Goal: Task Accomplishment & Management: Use online tool/utility

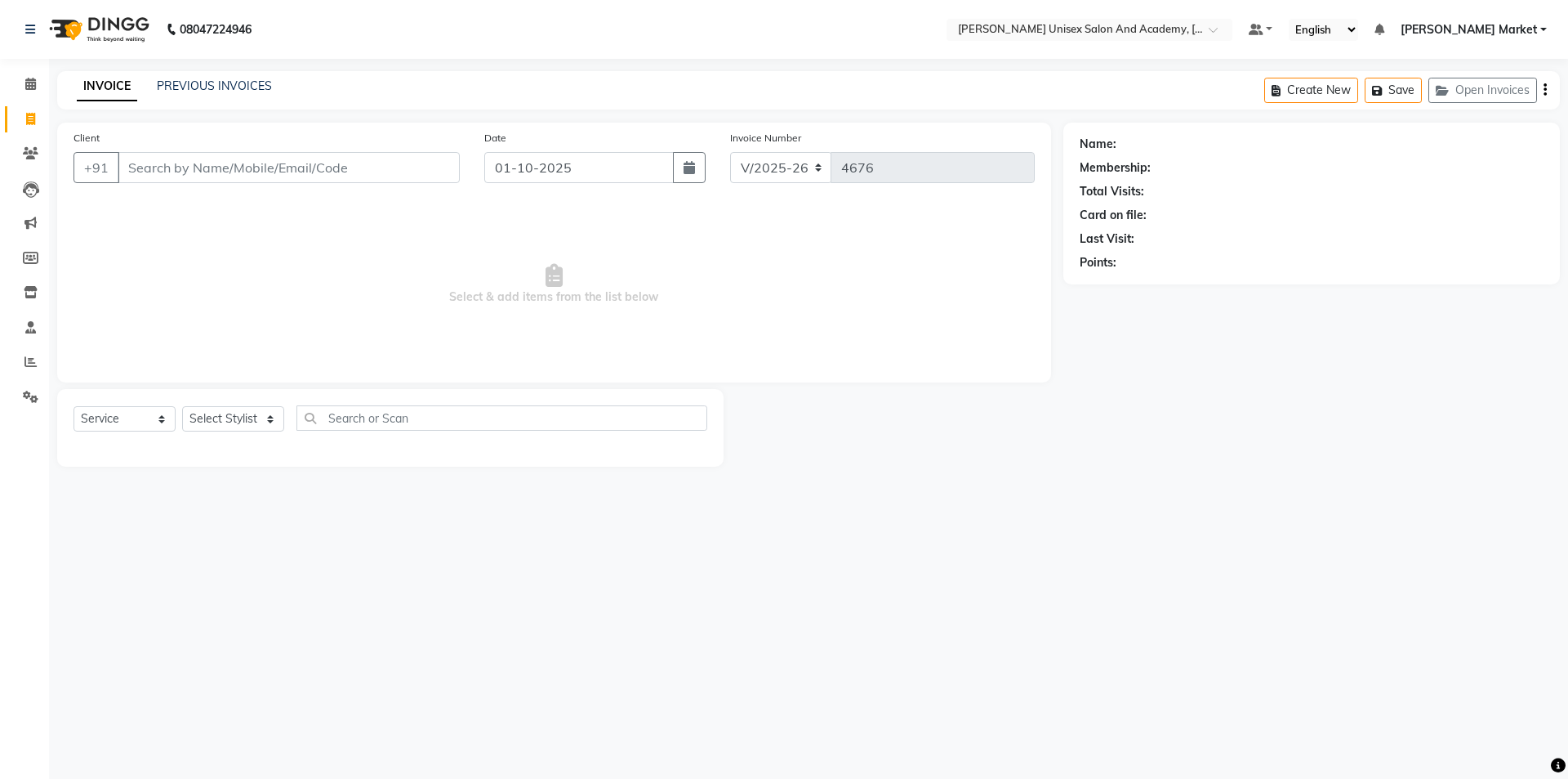
select select "8060"
select select "service"
click at [181, 89] on link "PREVIOUS INVOICES" at bounding box center [214, 86] width 115 height 14
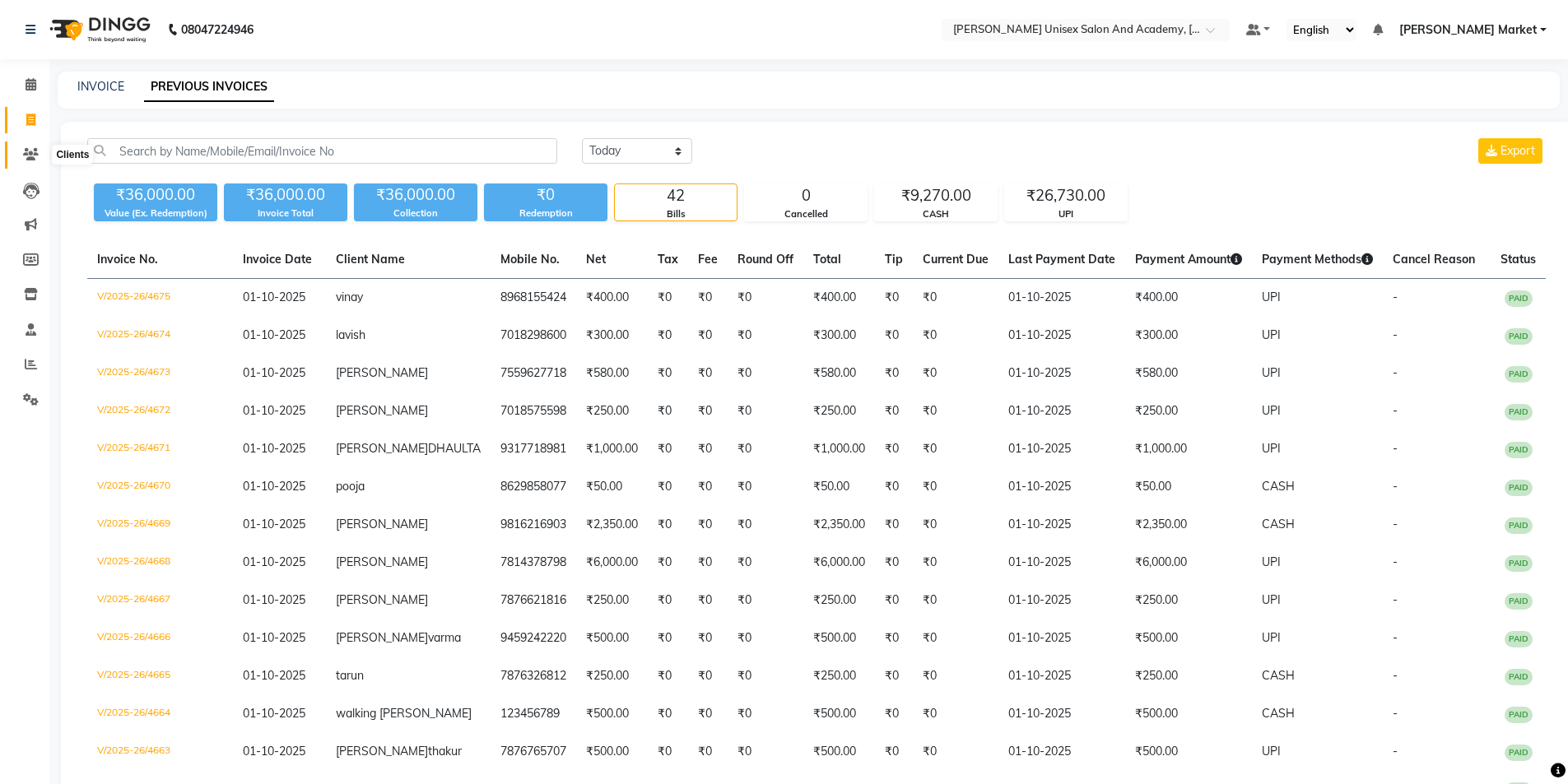
click at [29, 156] on icon at bounding box center [31, 154] width 15 height 13
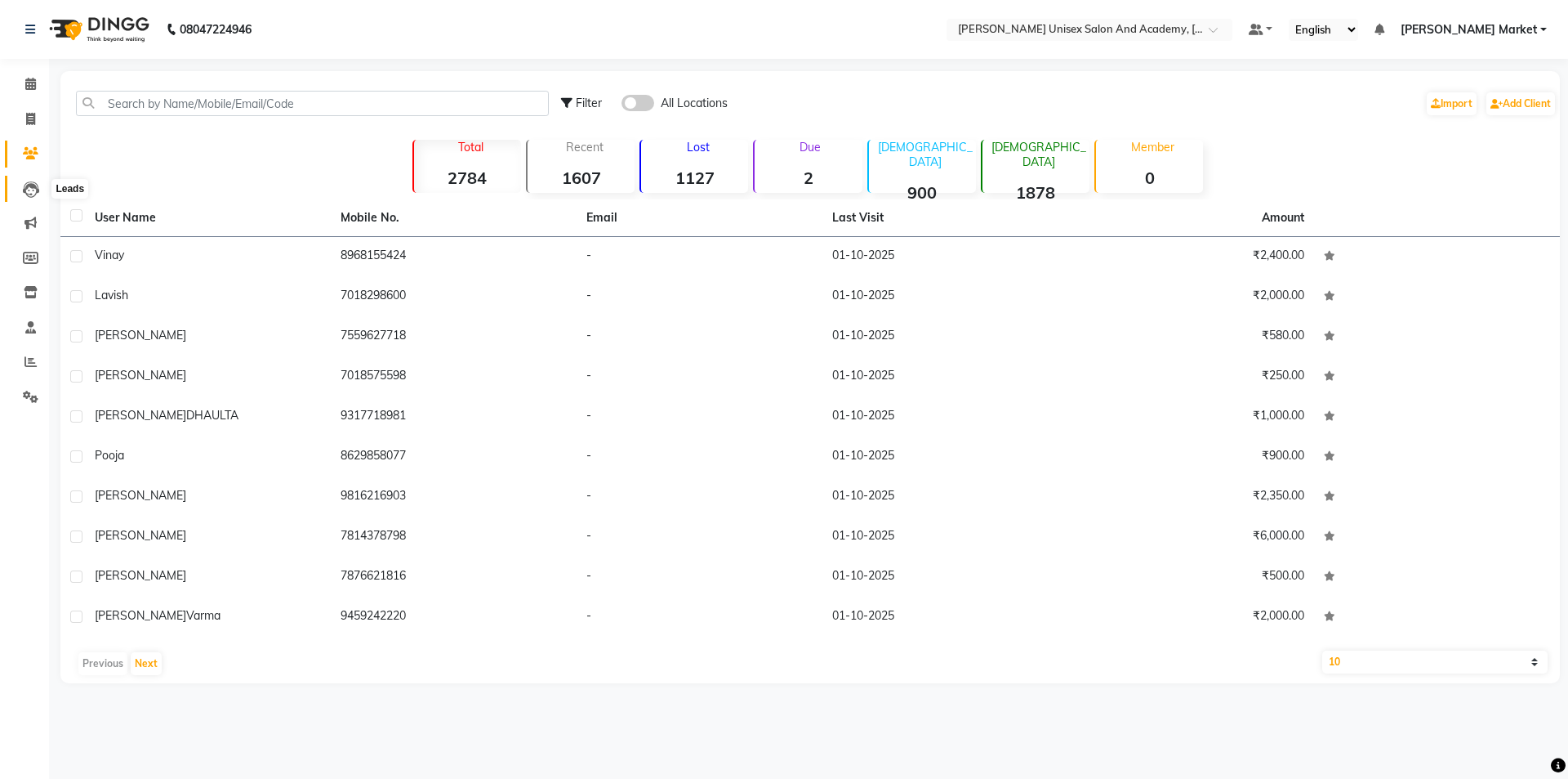
click at [30, 190] on icon at bounding box center [31, 190] width 16 height 16
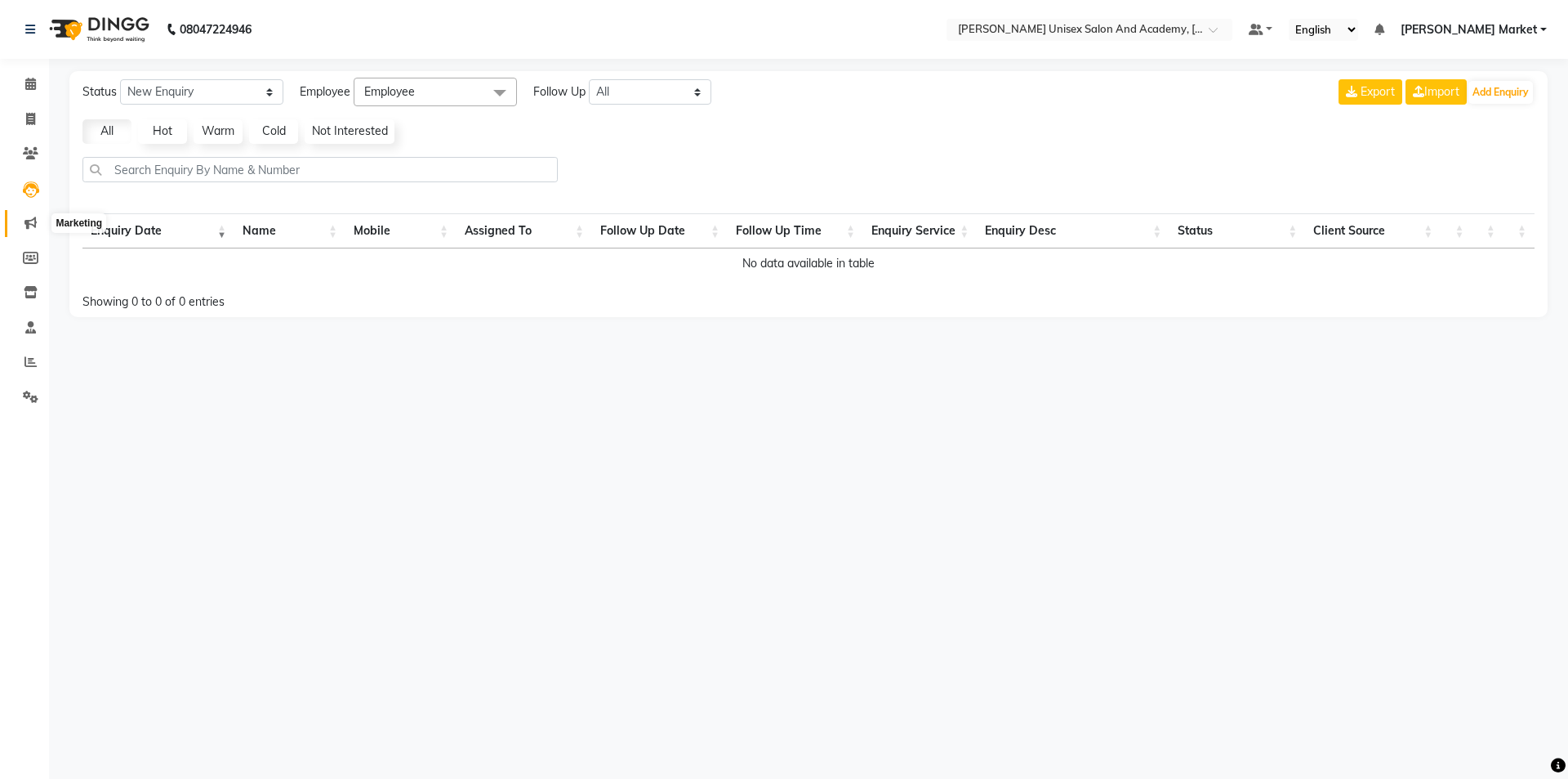
click at [31, 219] on icon at bounding box center [30, 223] width 13 height 13
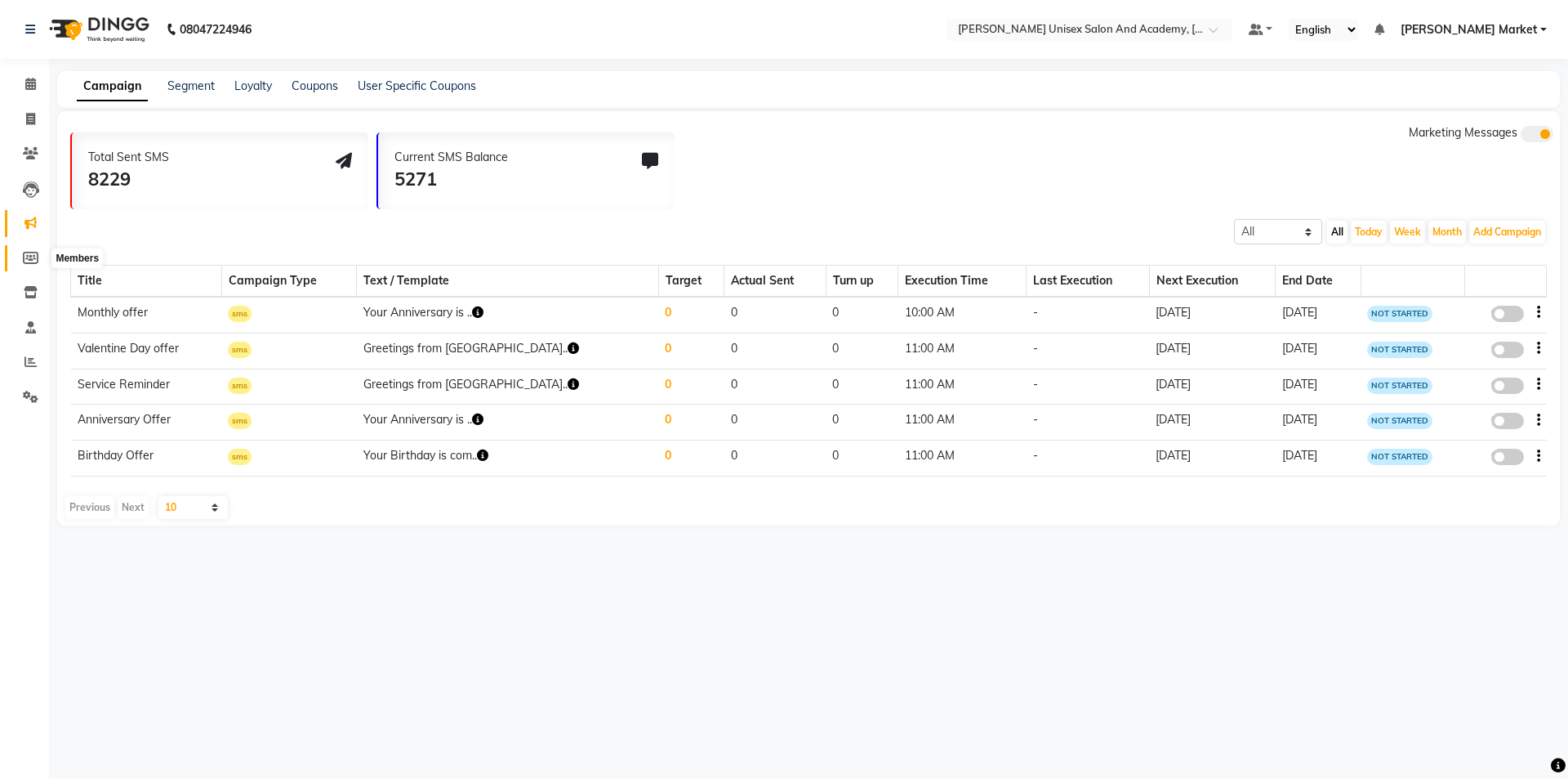
click at [33, 260] on icon at bounding box center [30, 258] width 15 height 13
select select
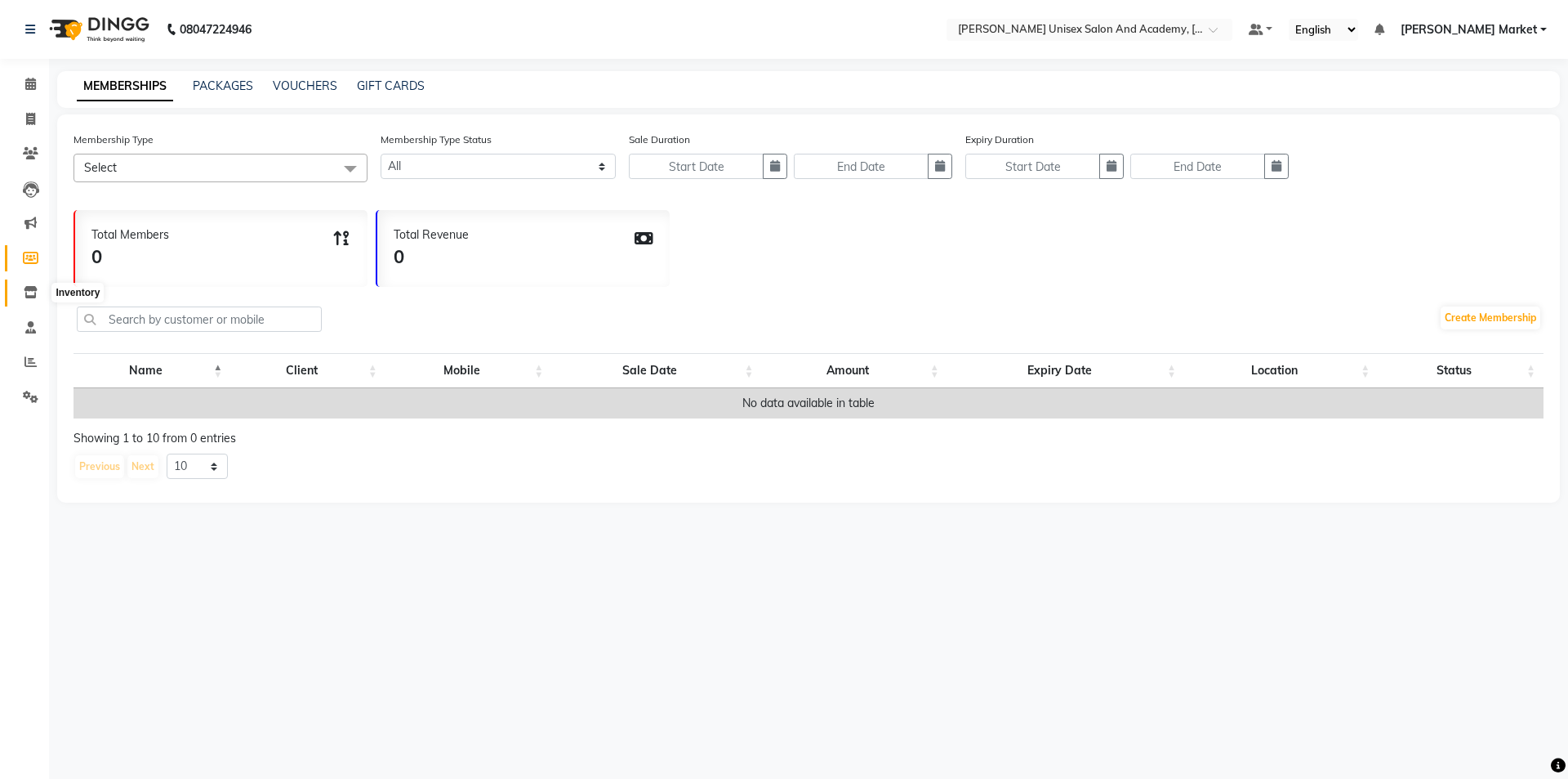
click at [38, 291] on span at bounding box center [30, 292] width 29 height 19
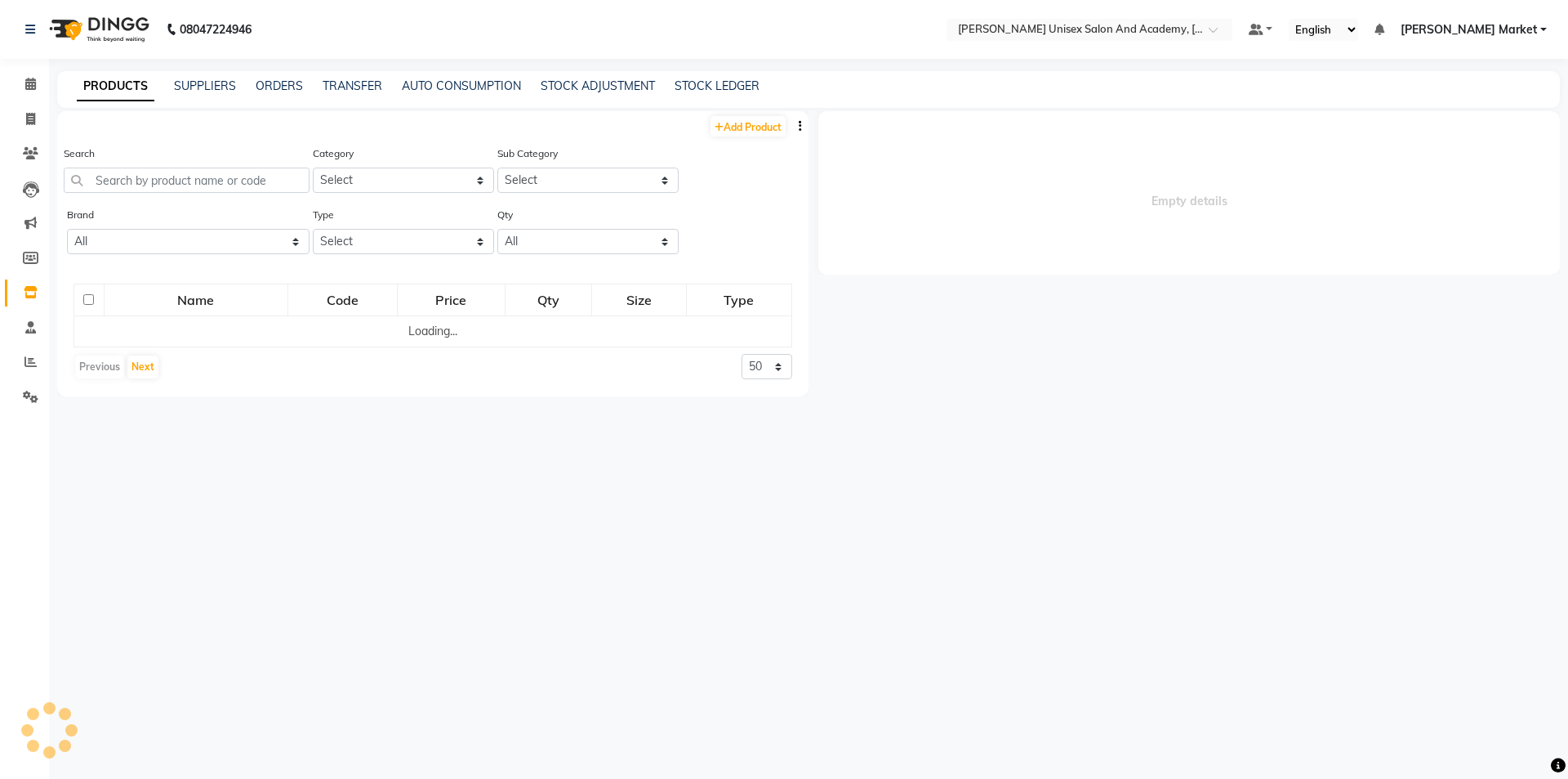
select select
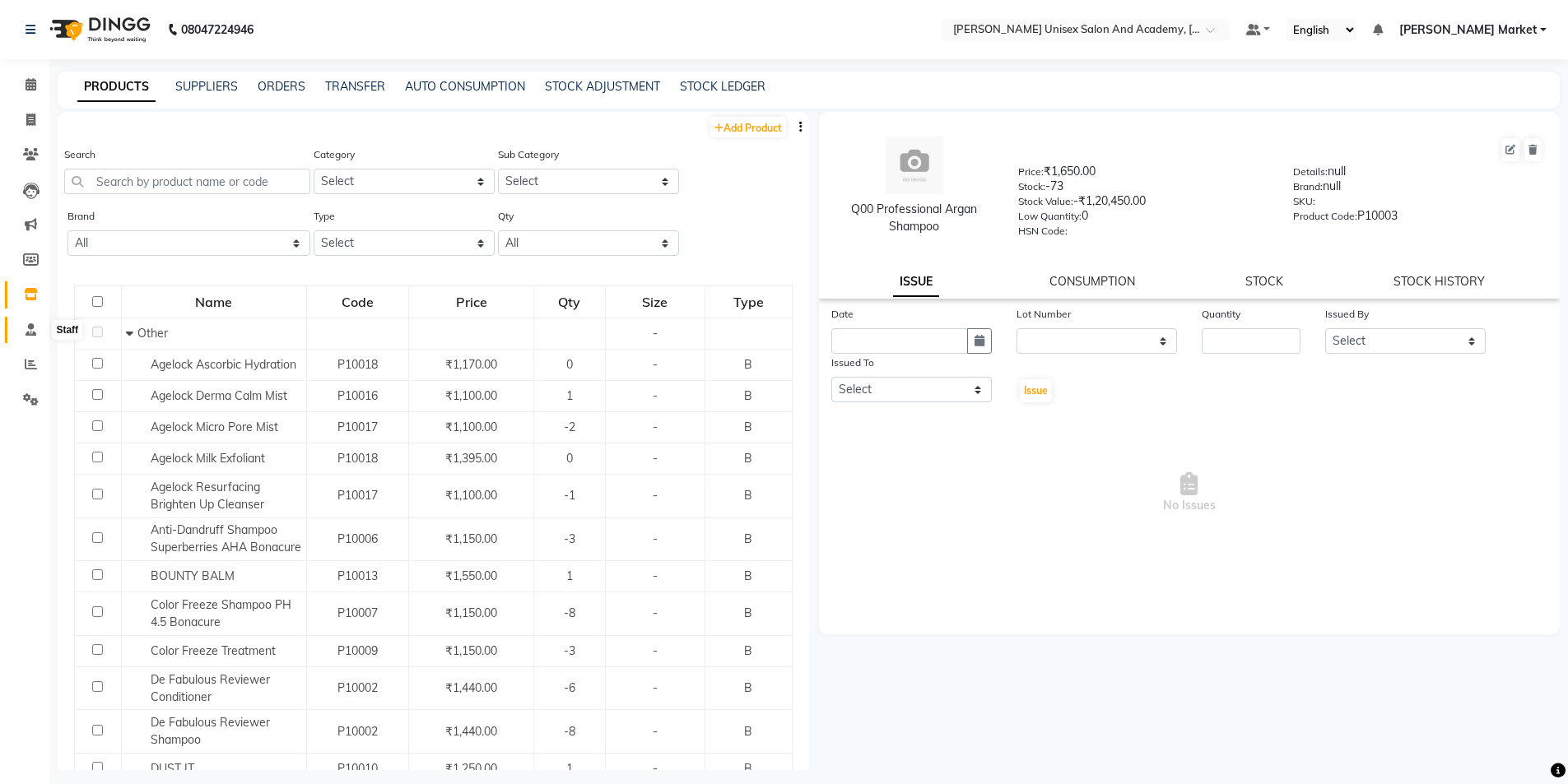
click at [32, 327] on icon at bounding box center [31, 329] width 11 height 13
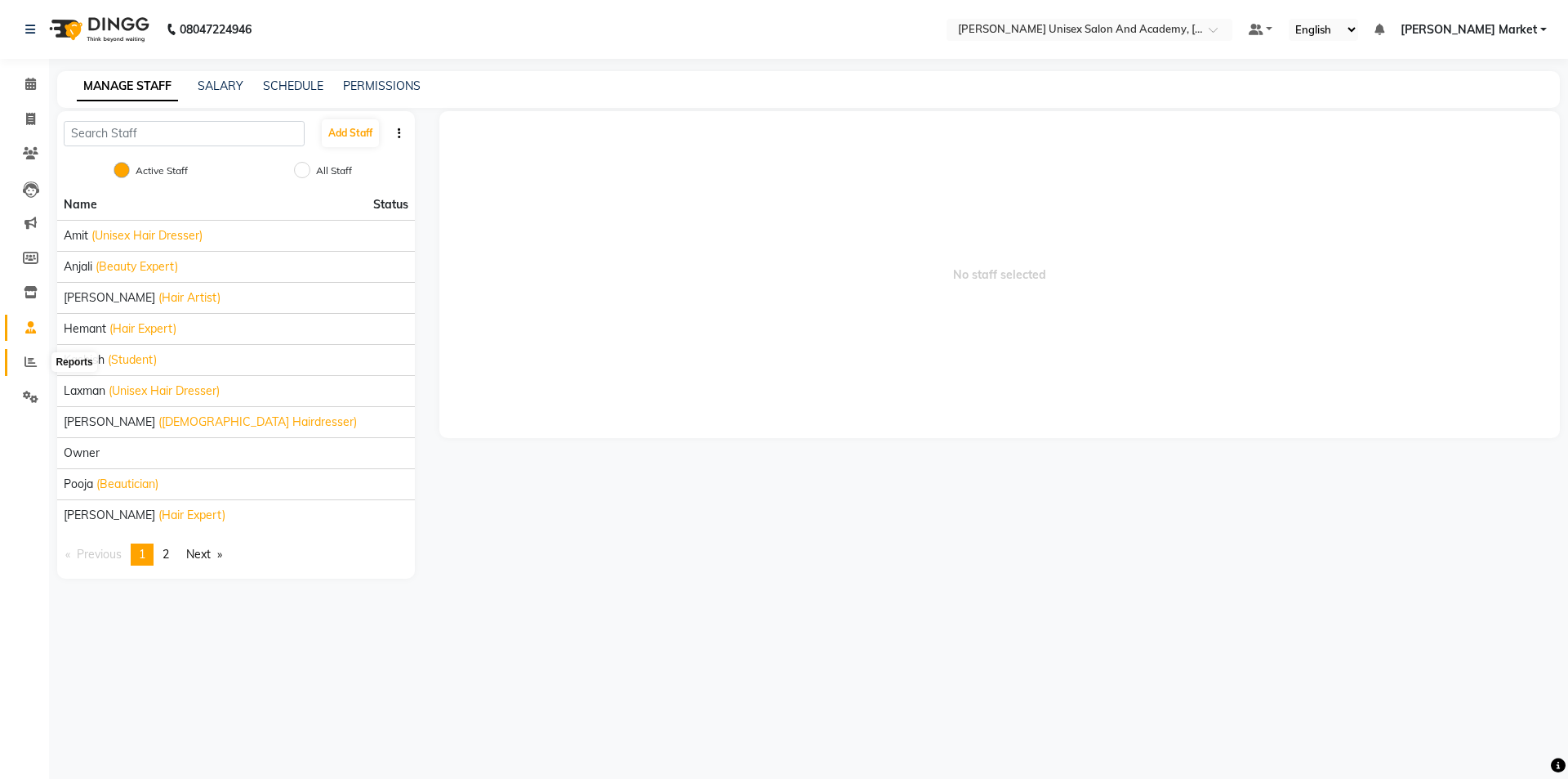
click at [29, 366] on icon at bounding box center [30, 361] width 13 height 13
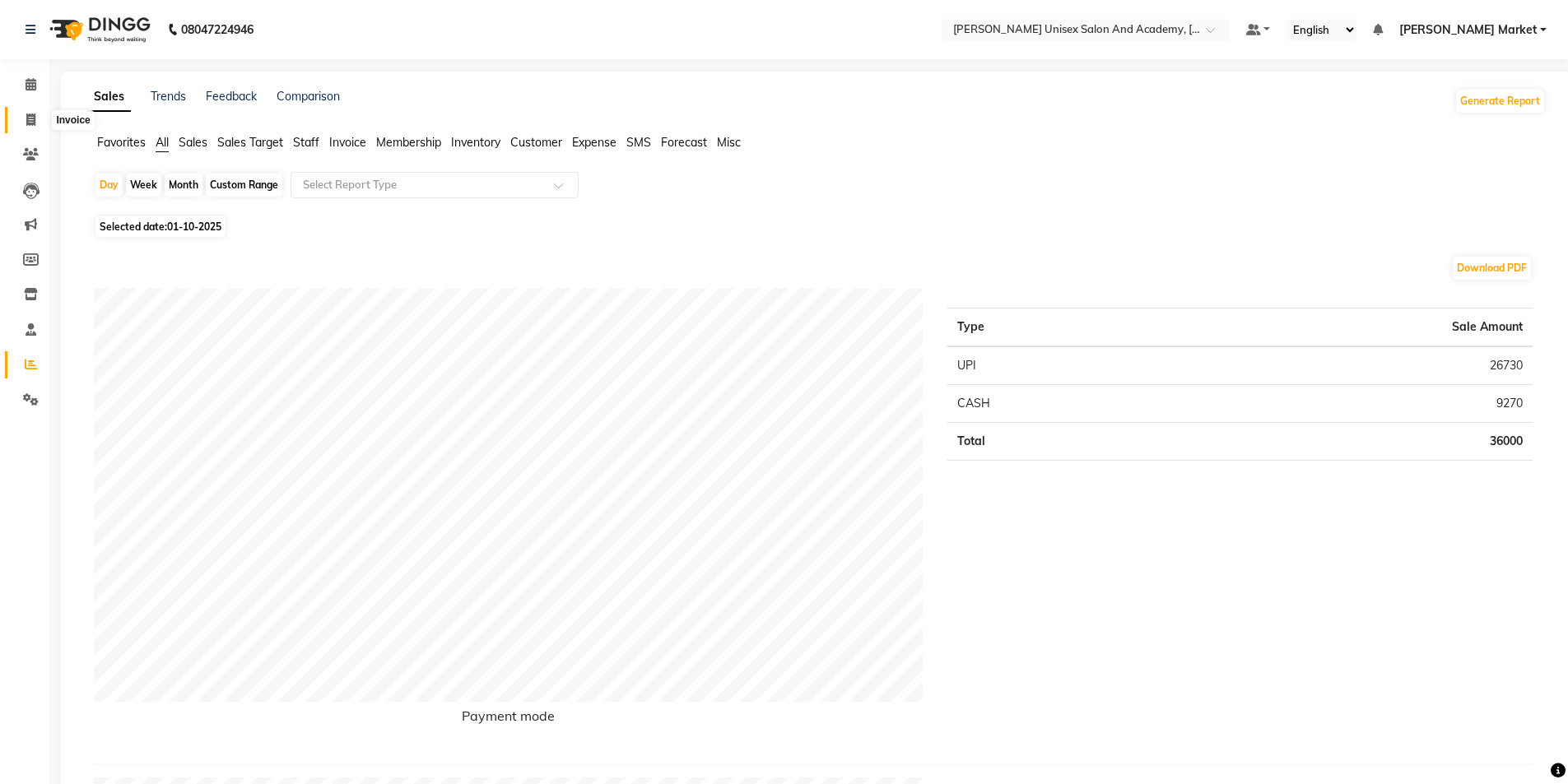
click at [20, 113] on span at bounding box center [31, 120] width 29 height 19
select select "8060"
select select "service"
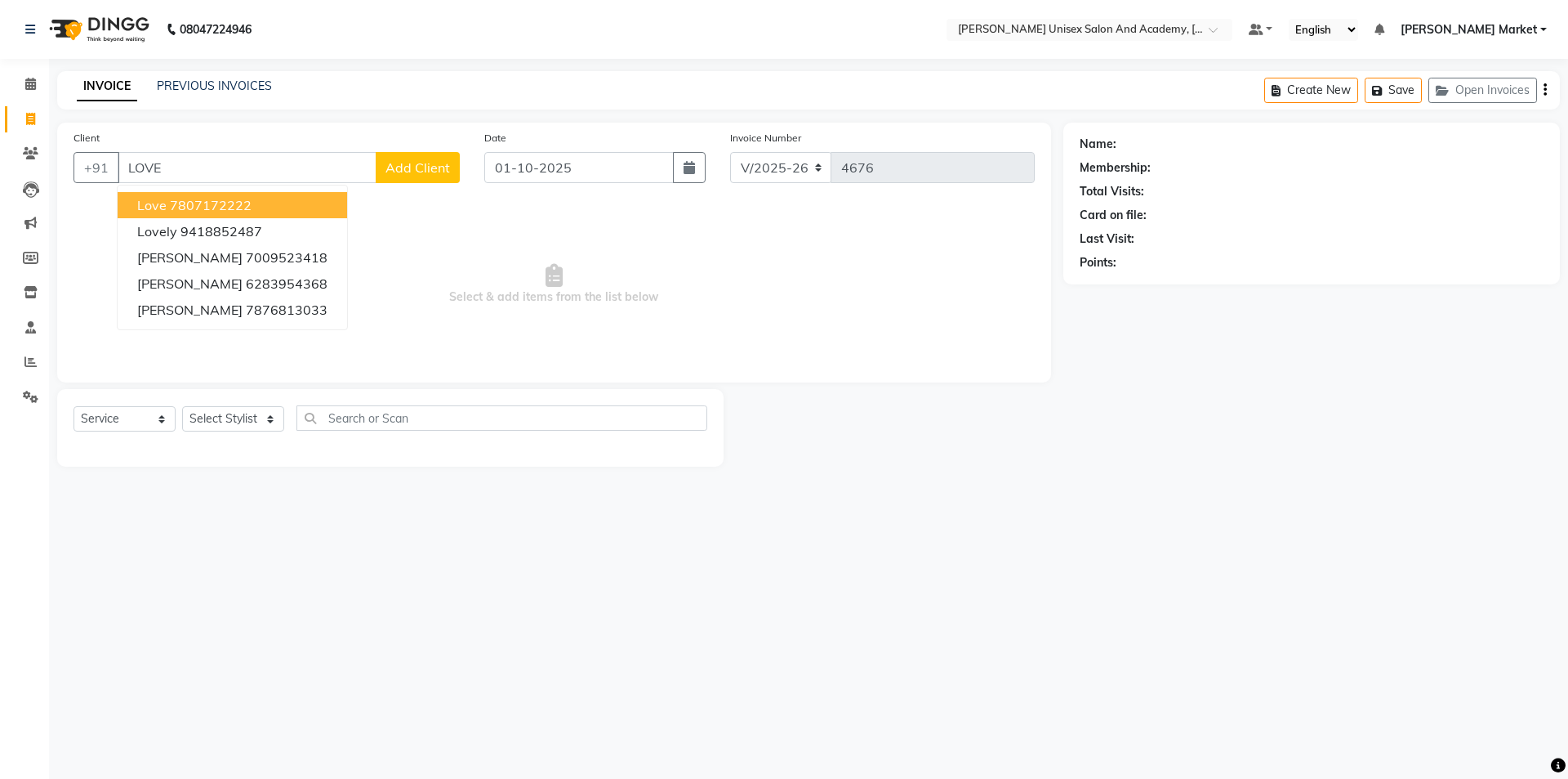
click at [225, 206] on ngb-highlight "7807172222" at bounding box center [210, 205] width 81 height 16
type input "7807172222"
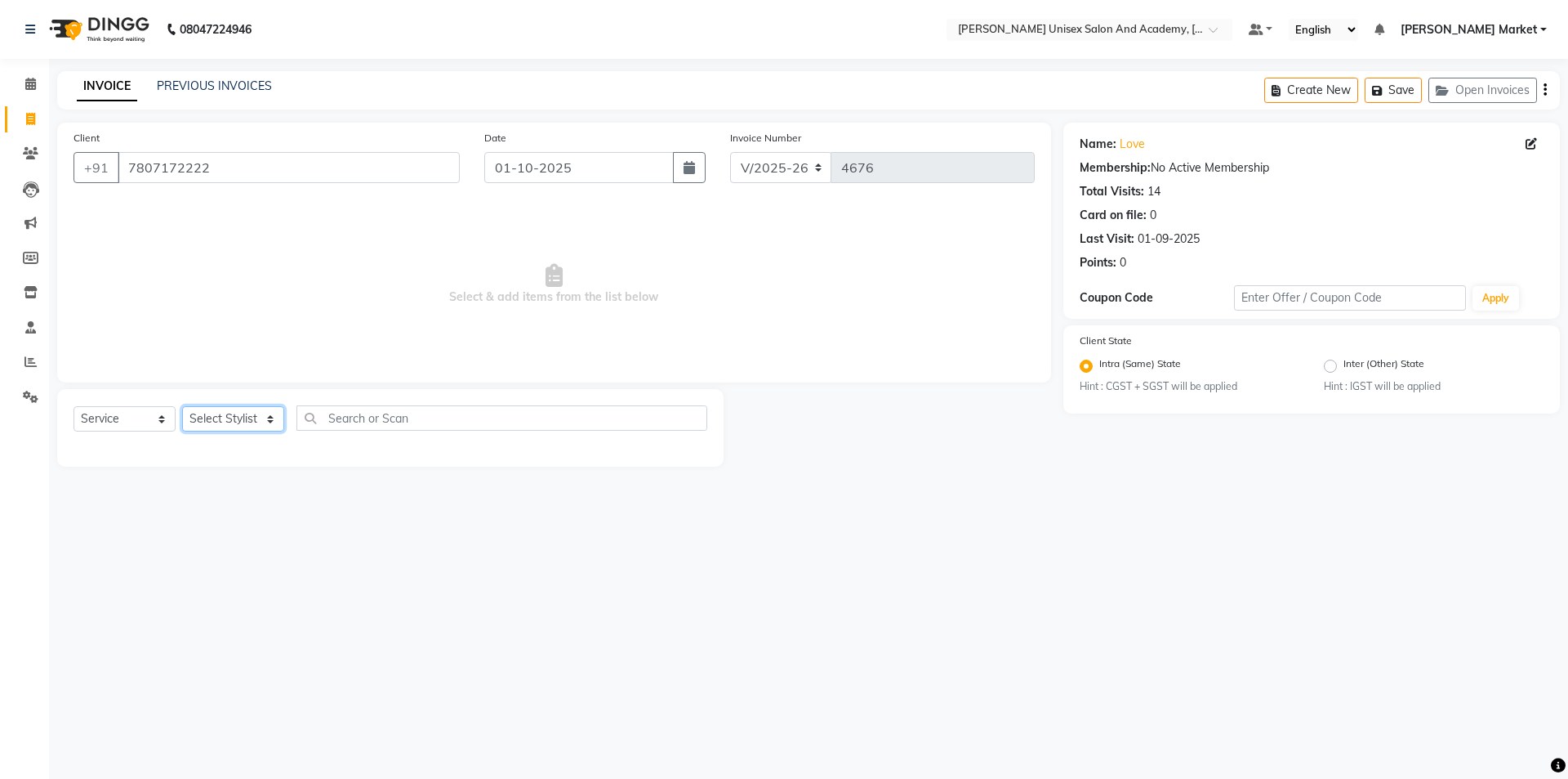
drag, startPoint x: 219, startPoint y: 421, endPoint x: 219, endPoint y: 430, distance: 9.0
click at [219, 421] on select "Select Stylist Amit anjali [PERSON_NAME] [PERSON_NAME] [PERSON_NAME] [PERSON_NA…" at bounding box center [233, 419] width 102 height 25
select select "73407"
click at [182, 406] on select "Select Stylist Amit anjali [PERSON_NAME] [PERSON_NAME] [PERSON_NAME] [PERSON_NA…" at bounding box center [233, 419] width 102 height 25
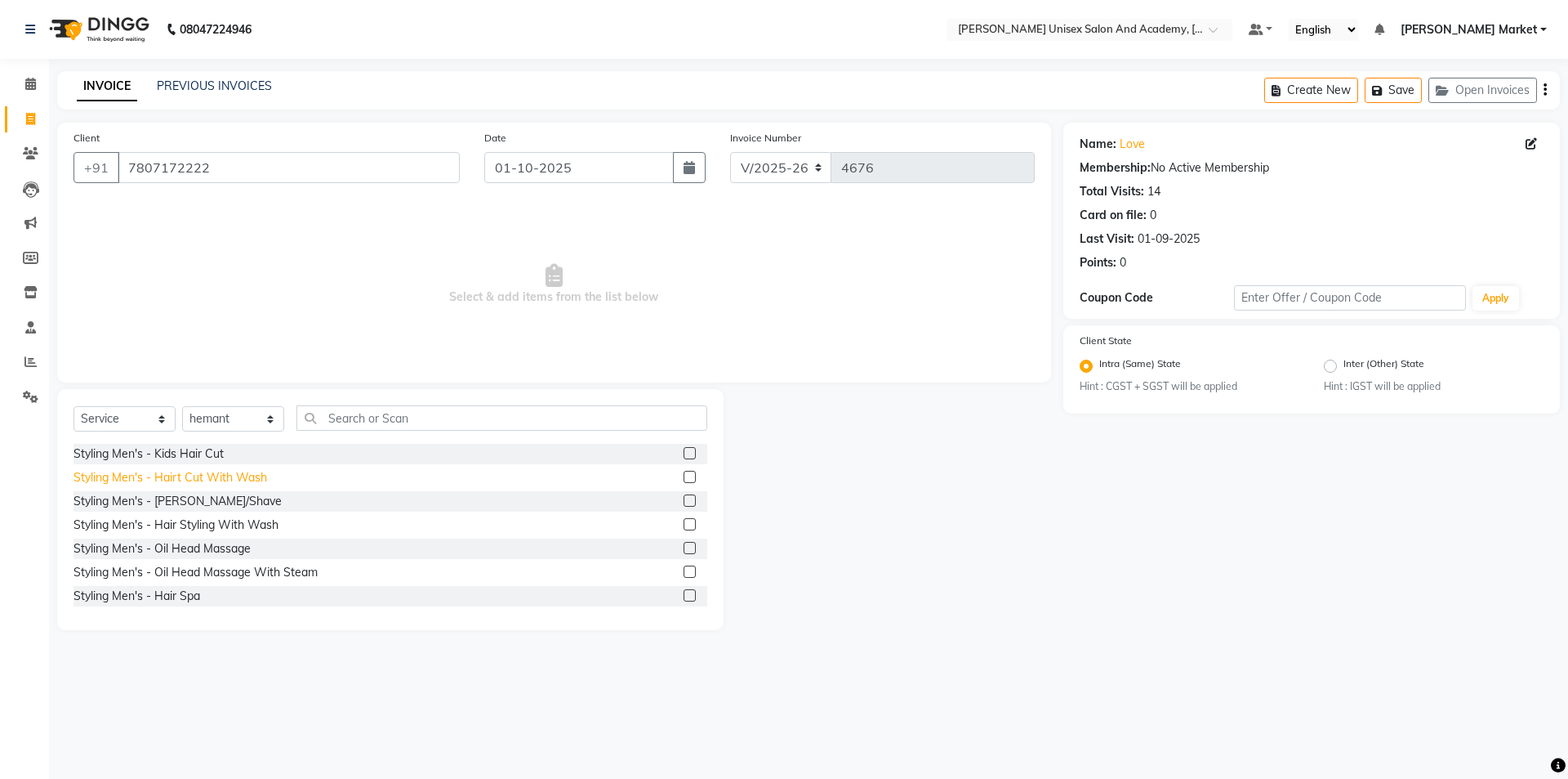
click at [243, 476] on div "Styling Men's - Hairt Cut With Wash" at bounding box center [170, 477] width 194 height 17
checkbox input "false"
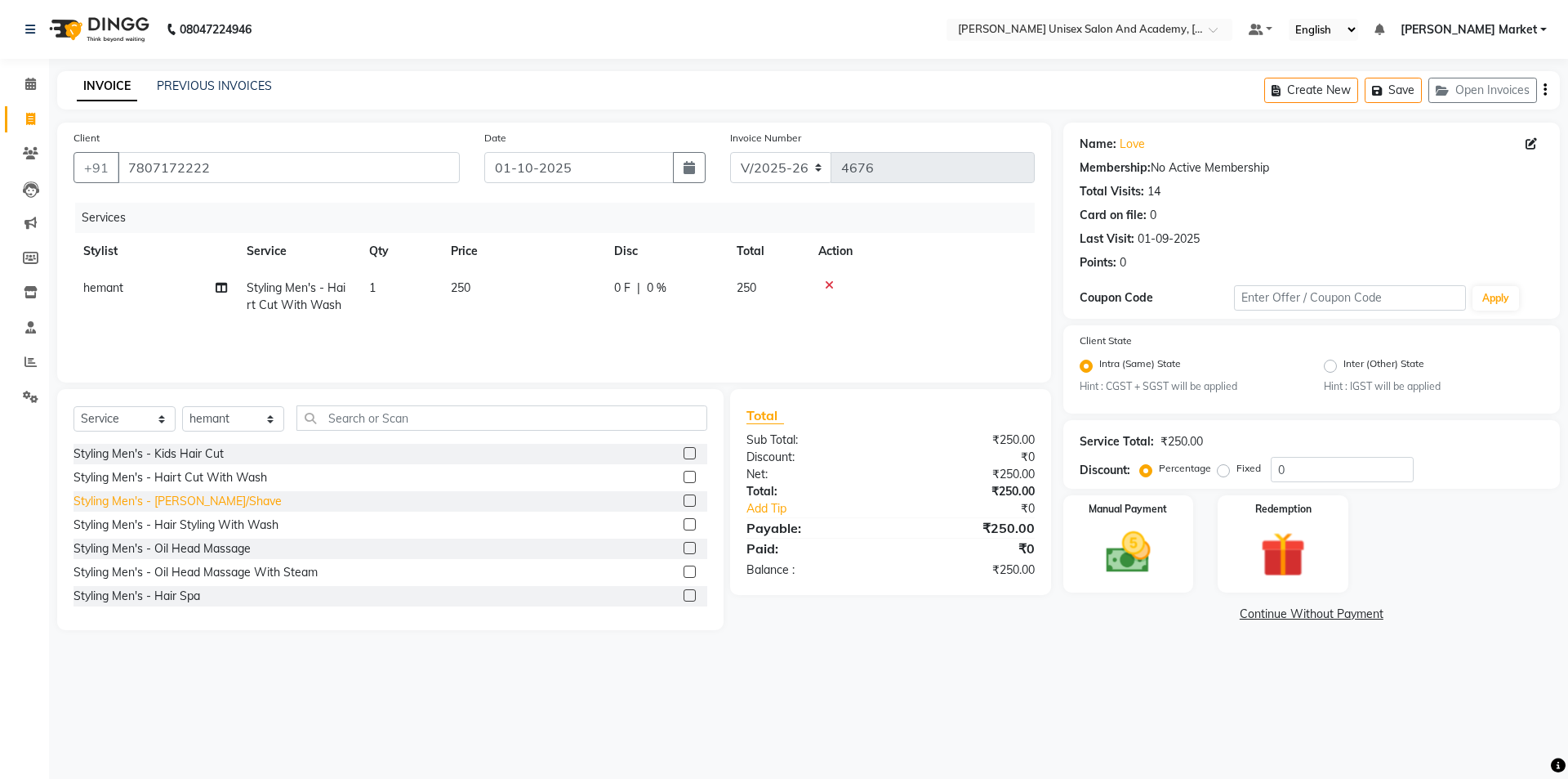
click at [191, 502] on div "Styling Men's - [PERSON_NAME]/Shave" at bounding box center [177, 501] width 208 height 17
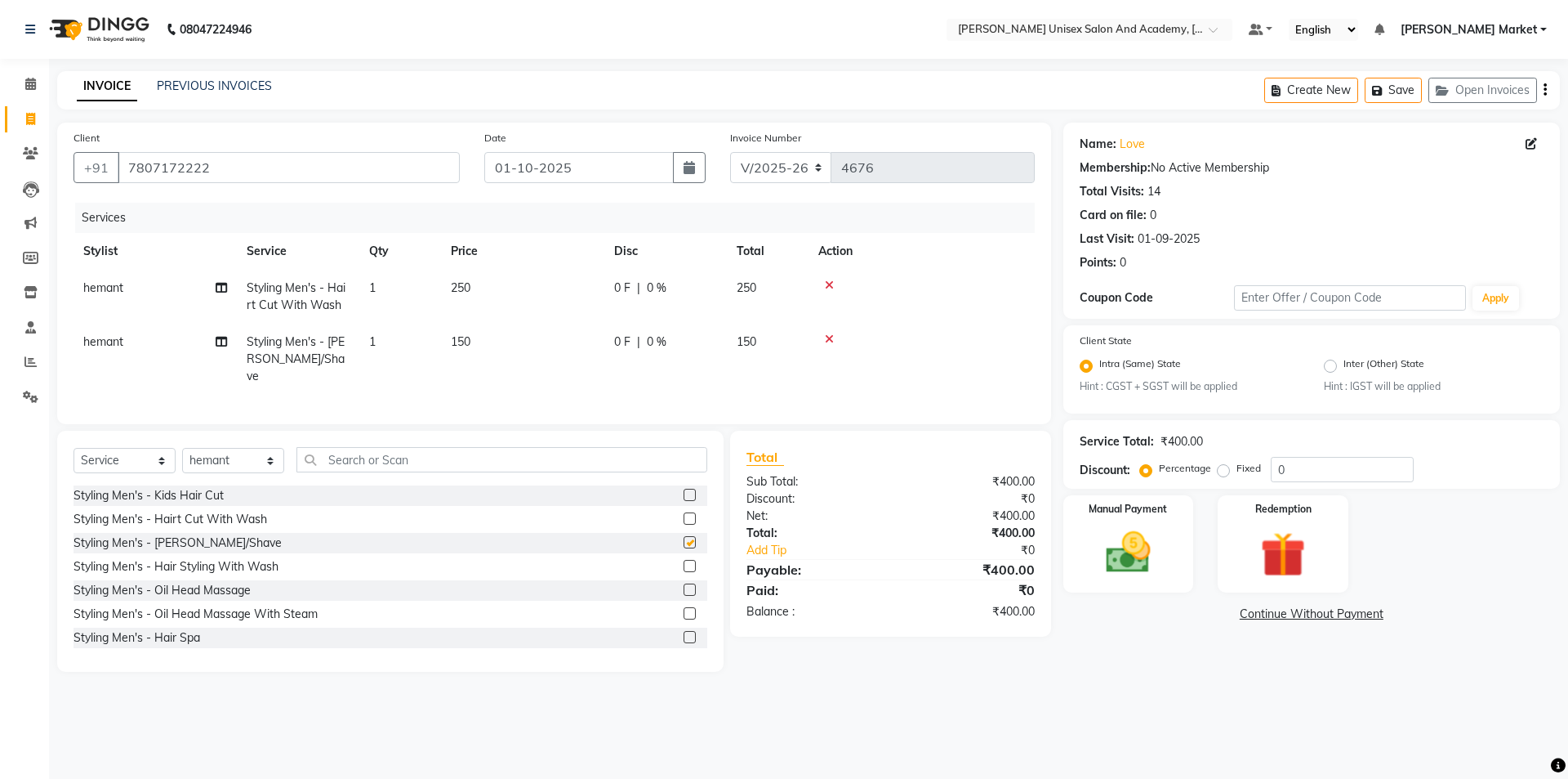
checkbox input "false"
click at [1105, 554] on img at bounding box center [1128, 553] width 76 height 54
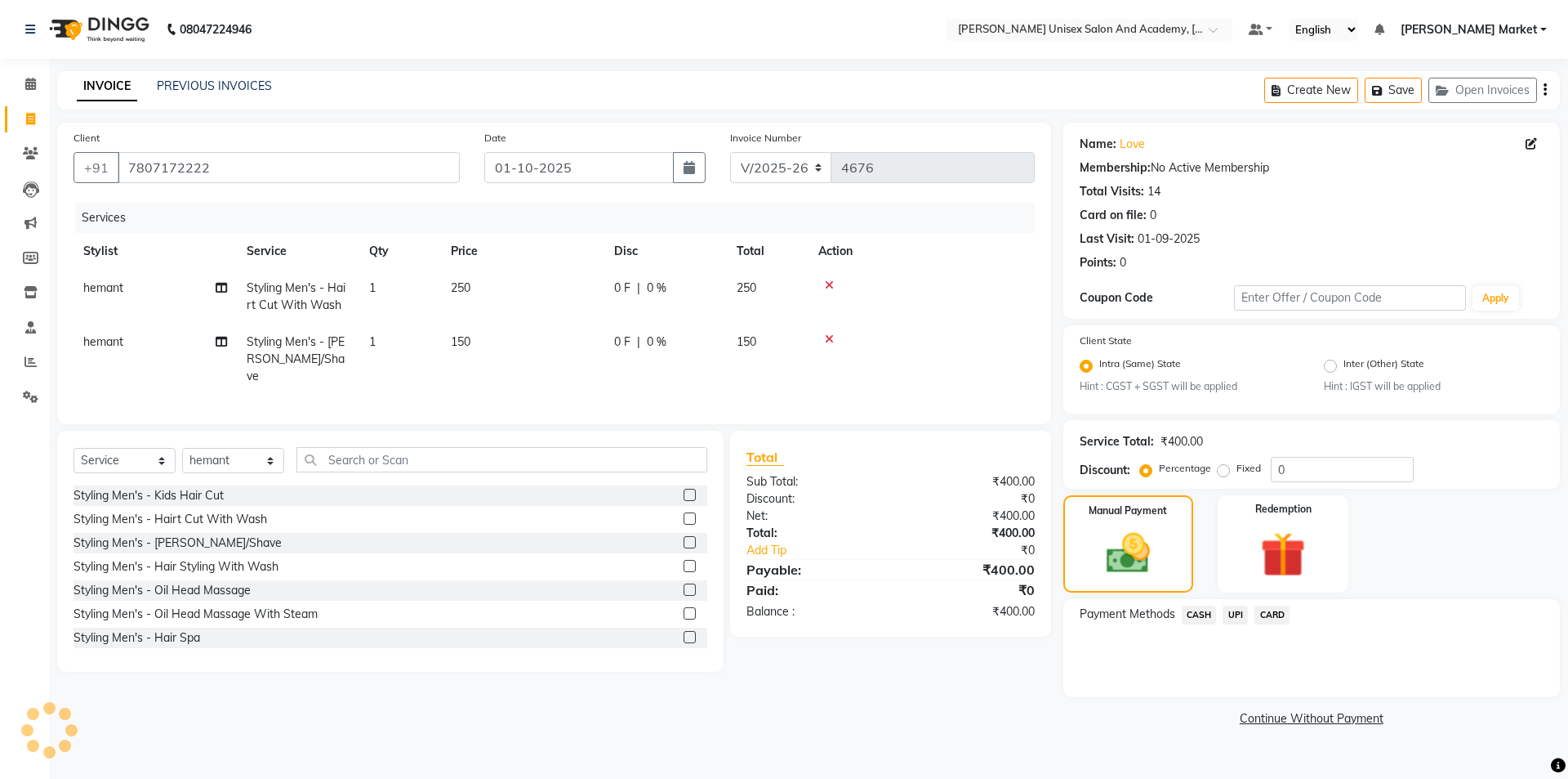
click at [1199, 612] on span "CASH" at bounding box center [1199, 614] width 35 height 19
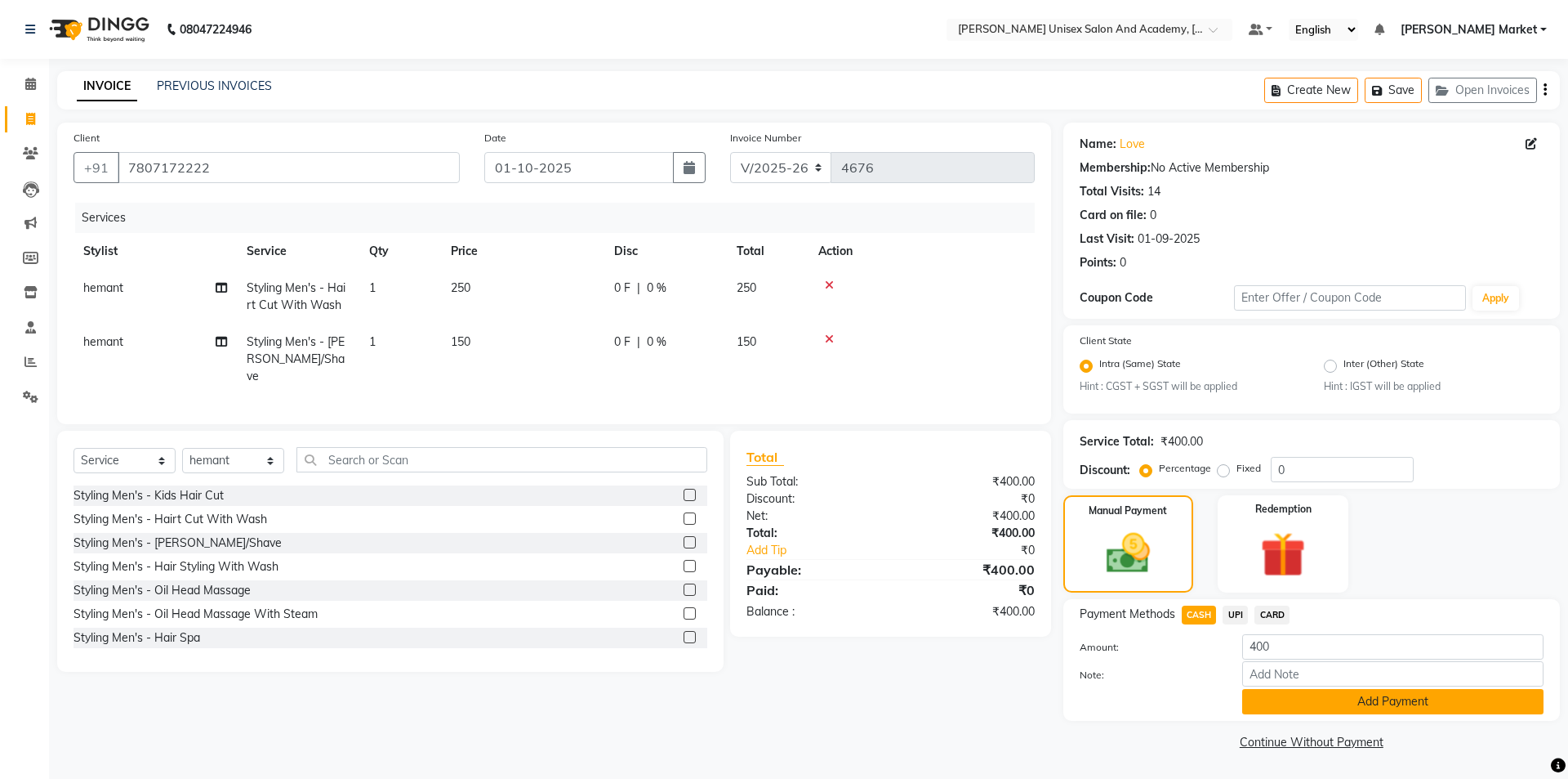
click at [1340, 700] on button "Add Payment" at bounding box center [1393, 701] width 301 height 25
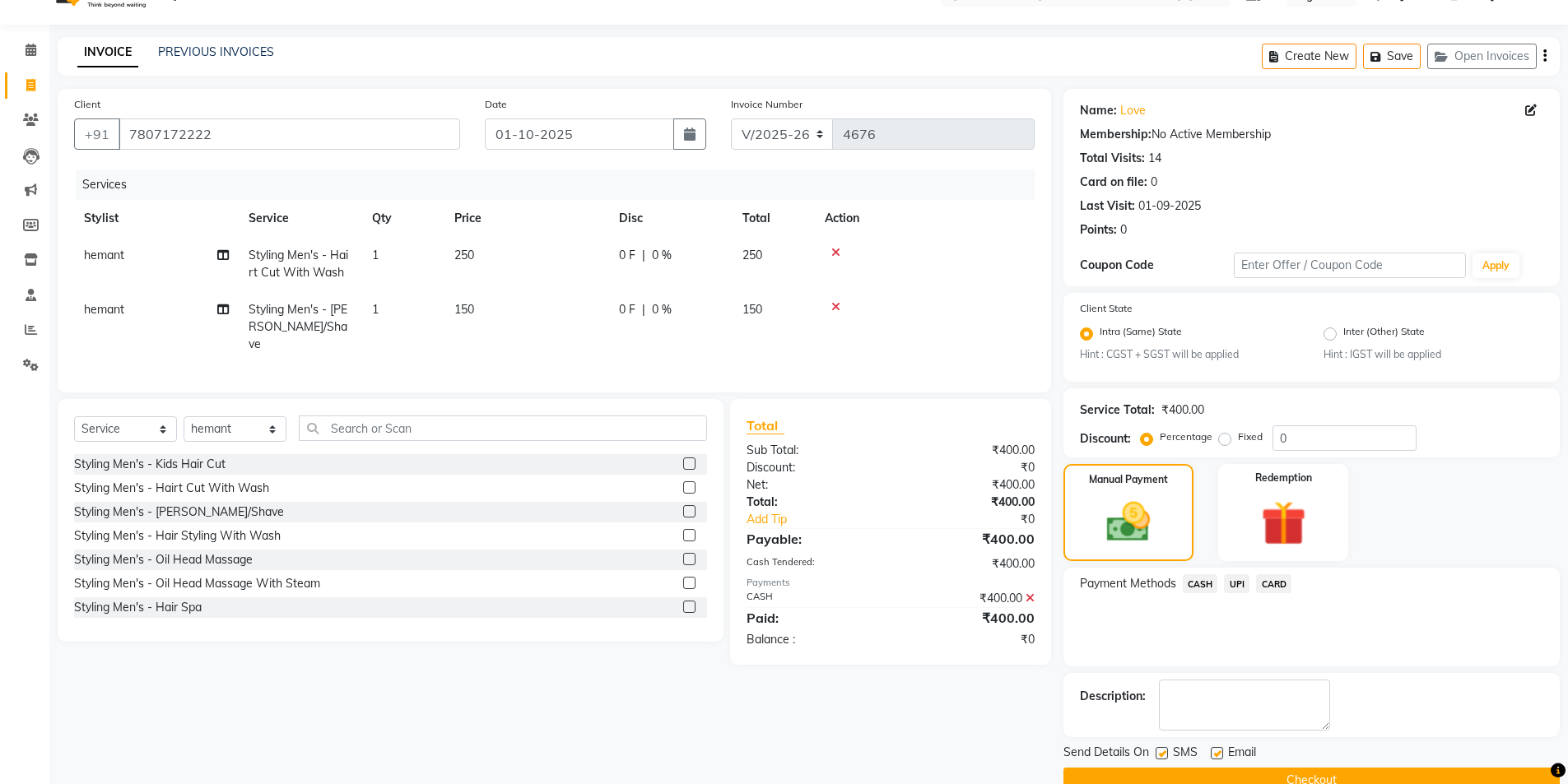
scroll to position [68, 0]
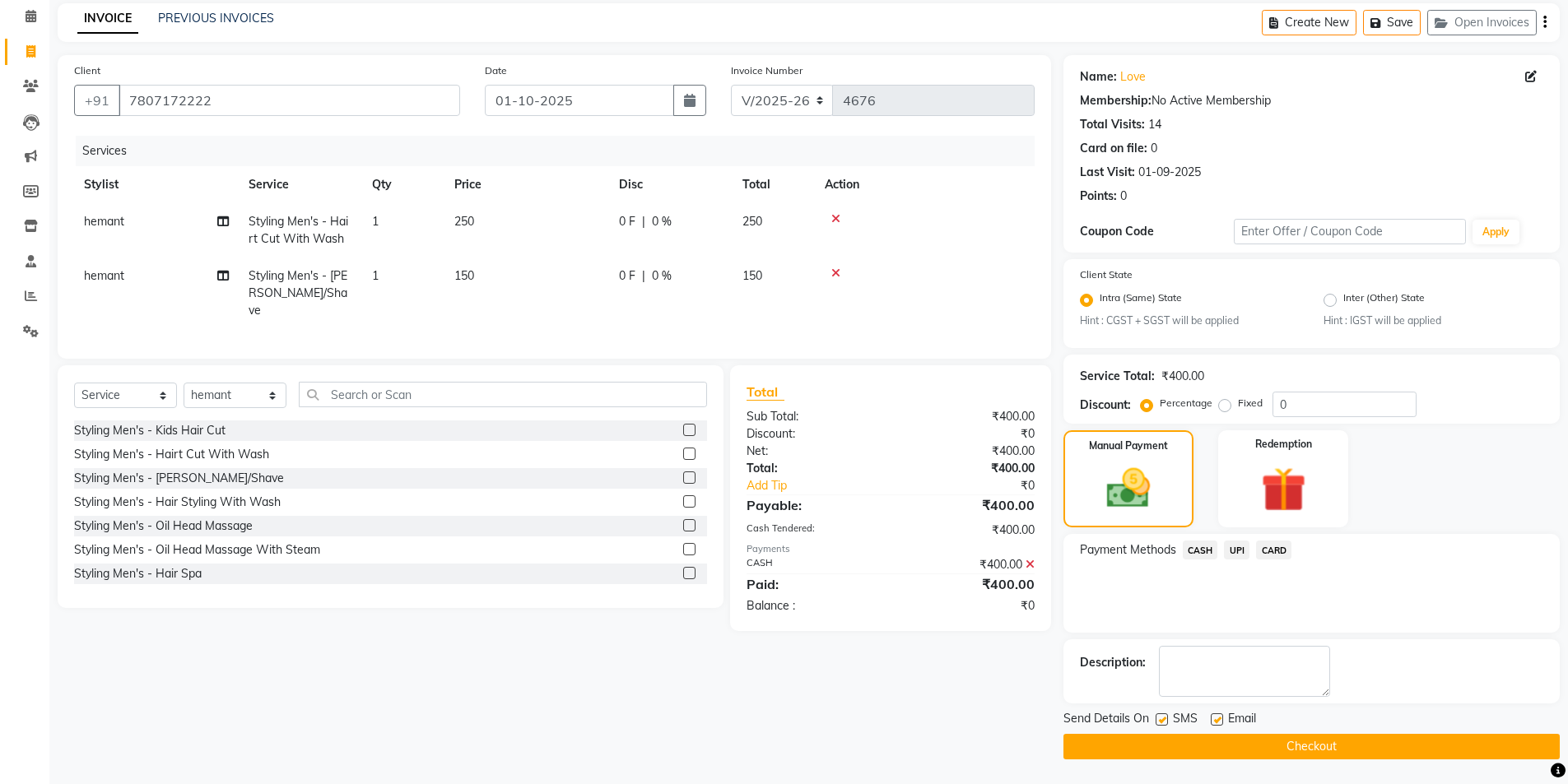
click at [1321, 741] on button "Checkout" at bounding box center [1311, 746] width 496 height 25
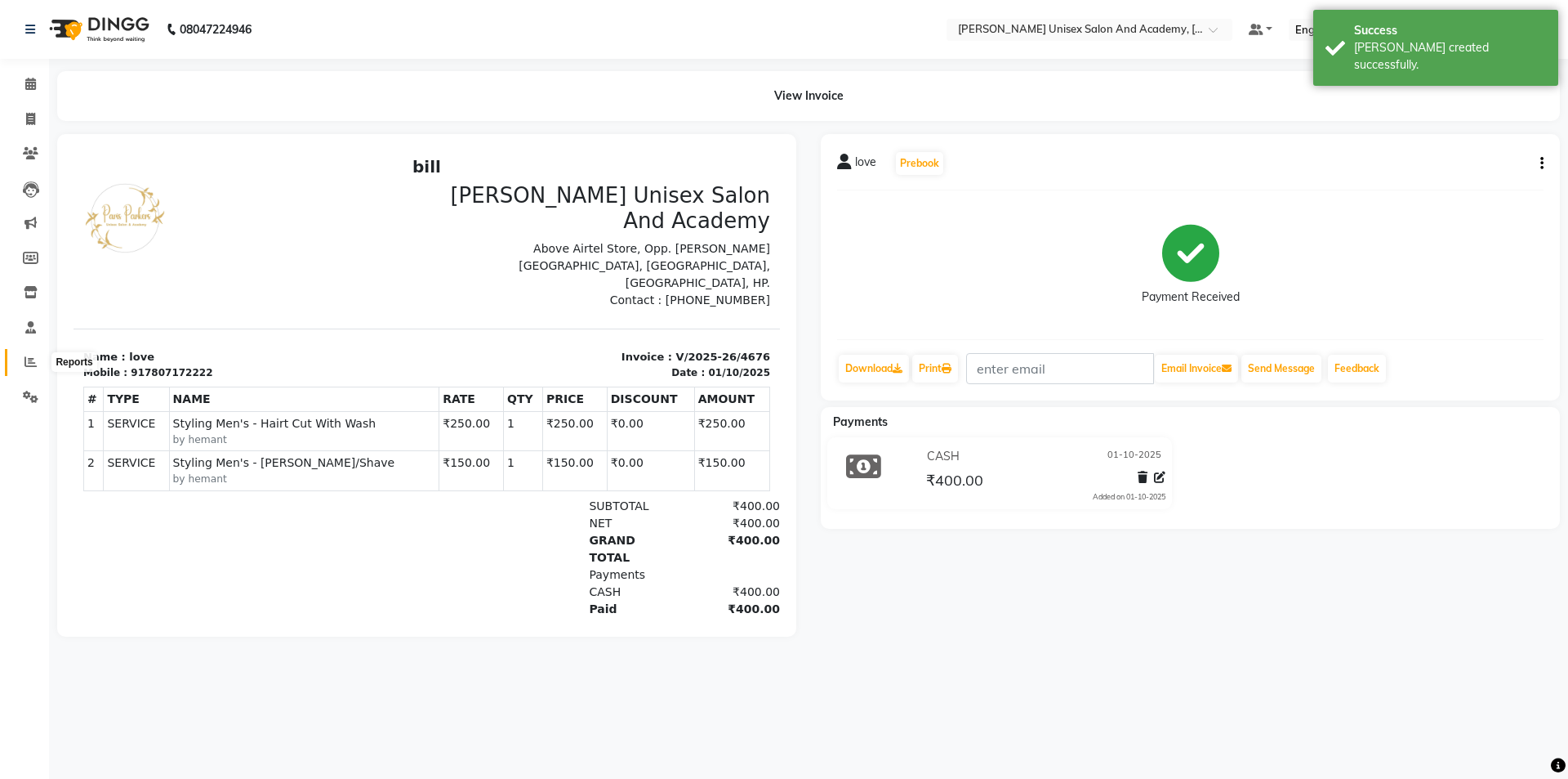
click at [27, 361] on icon at bounding box center [30, 361] width 13 height 13
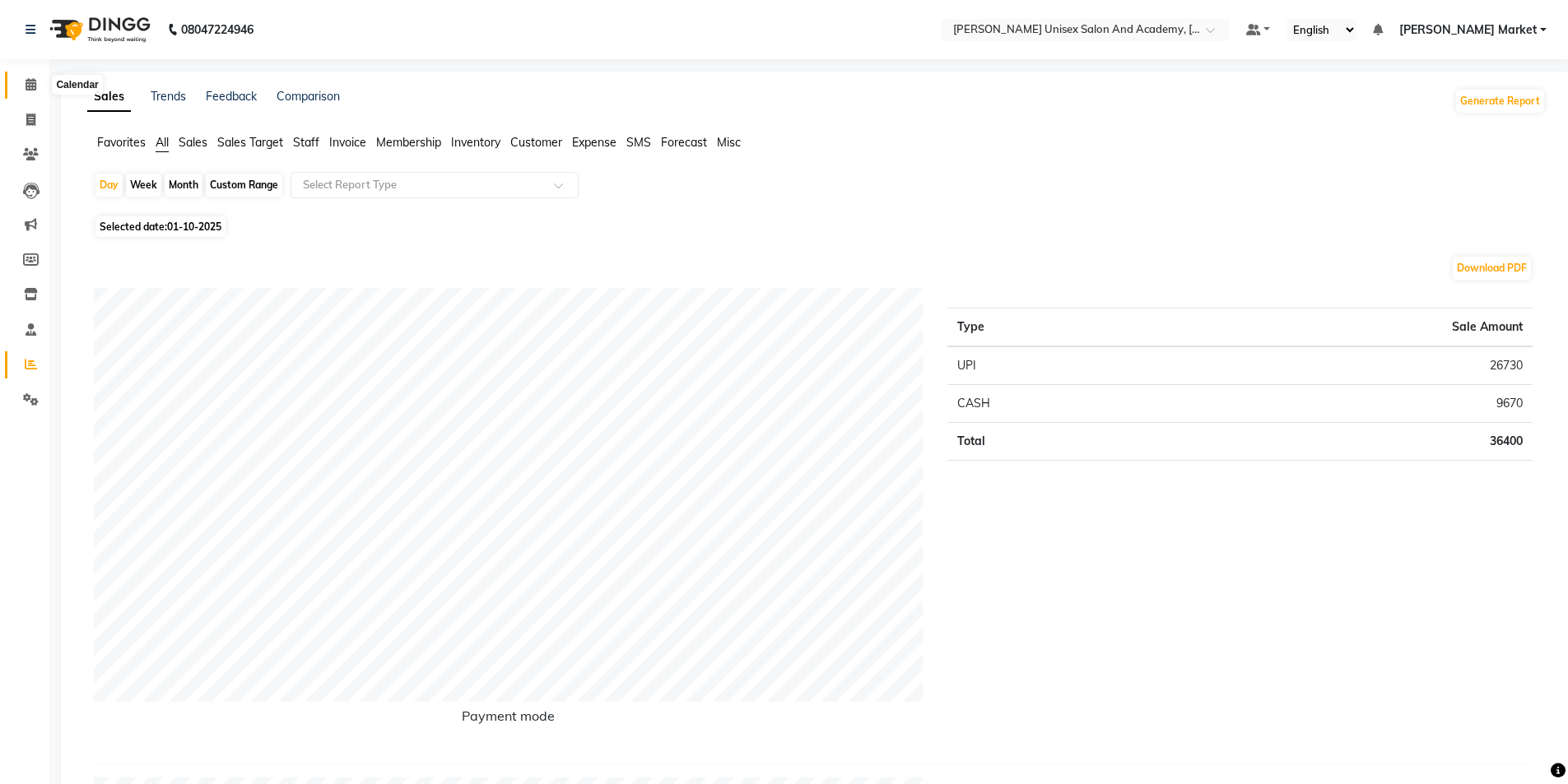
click at [25, 81] on icon at bounding box center [31, 85] width 11 height 13
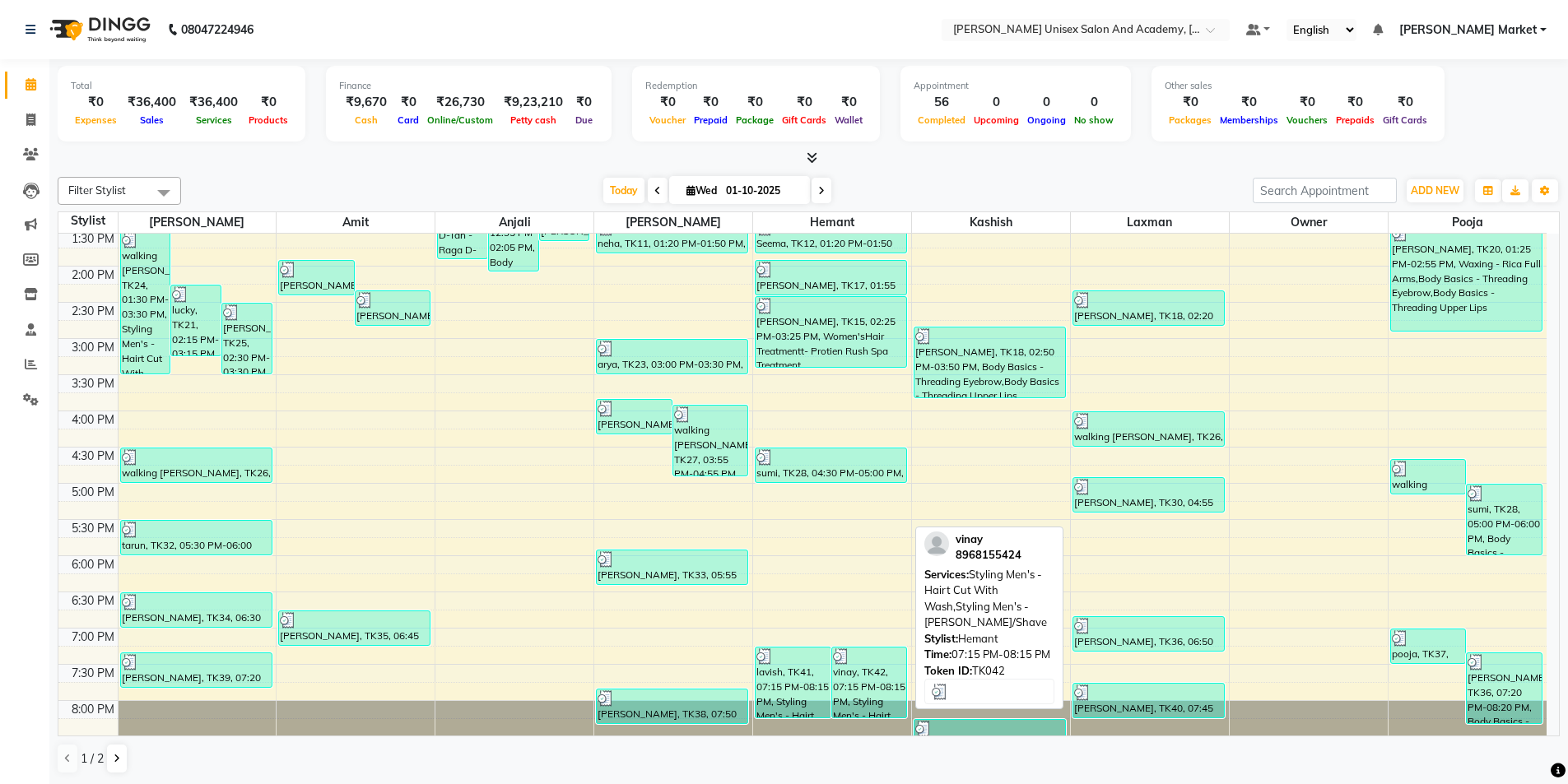
scroll to position [366, 0]
